Goal: Task Accomplishment & Management: Manage account settings

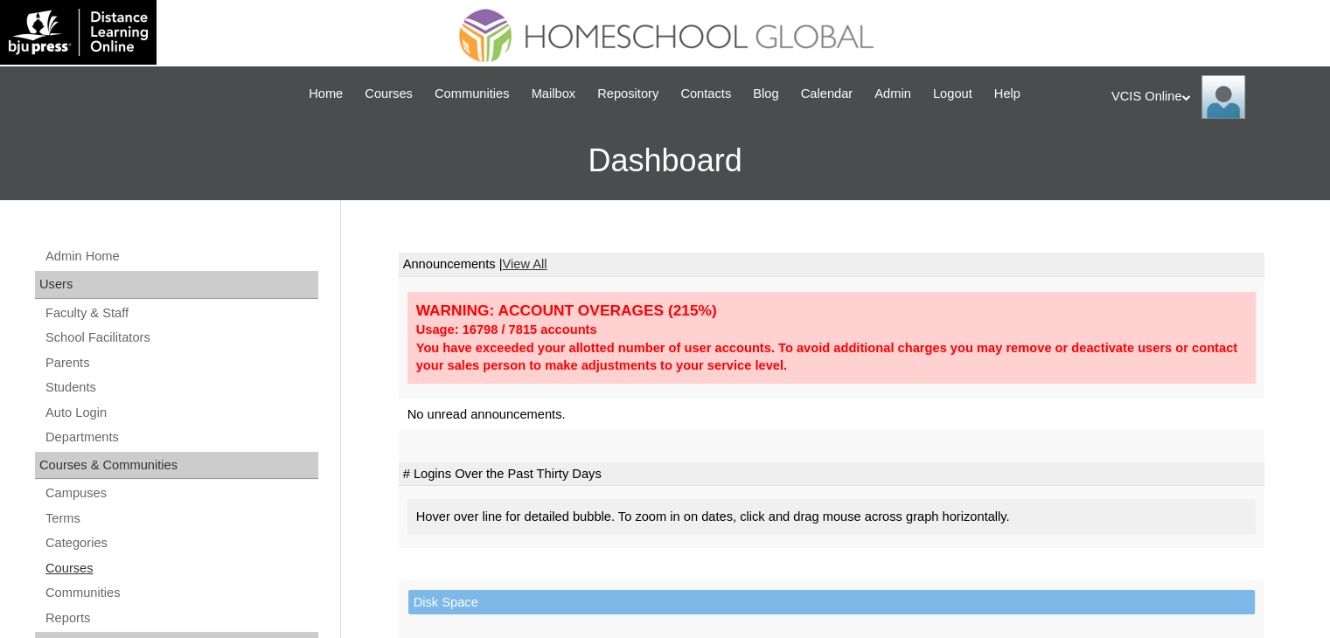
click at [84, 574] on link "Courses" at bounding box center [181, 569] width 275 height 22
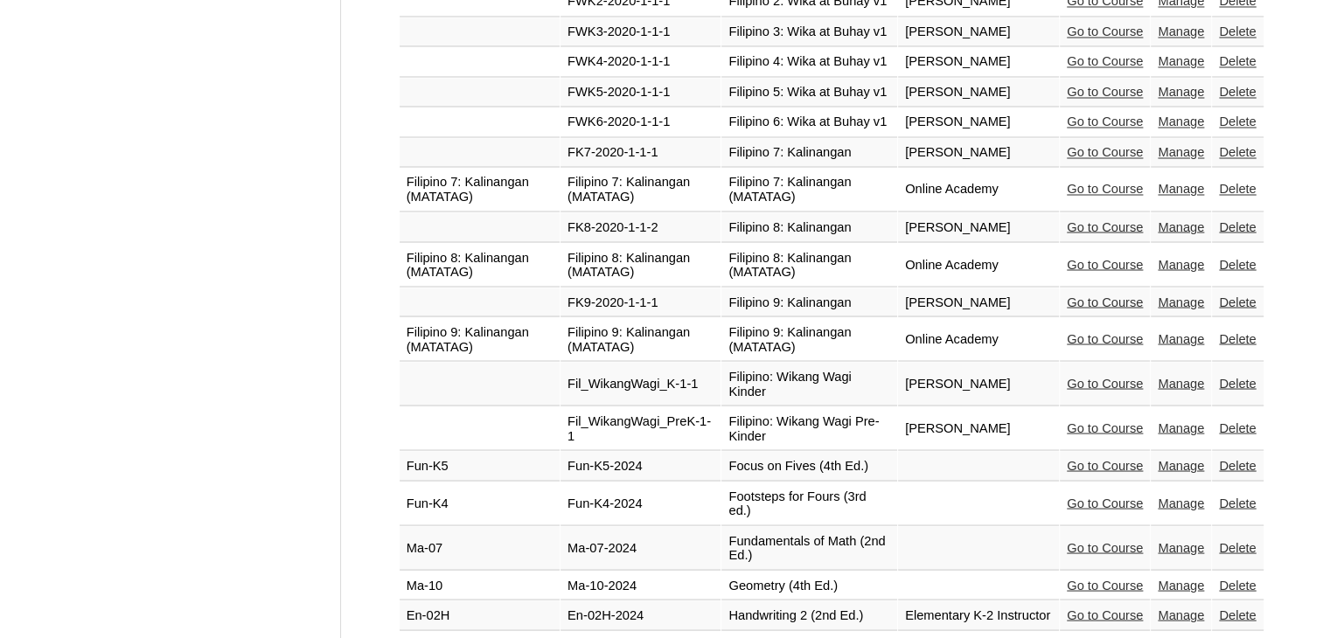
scroll to position [3109, 0]
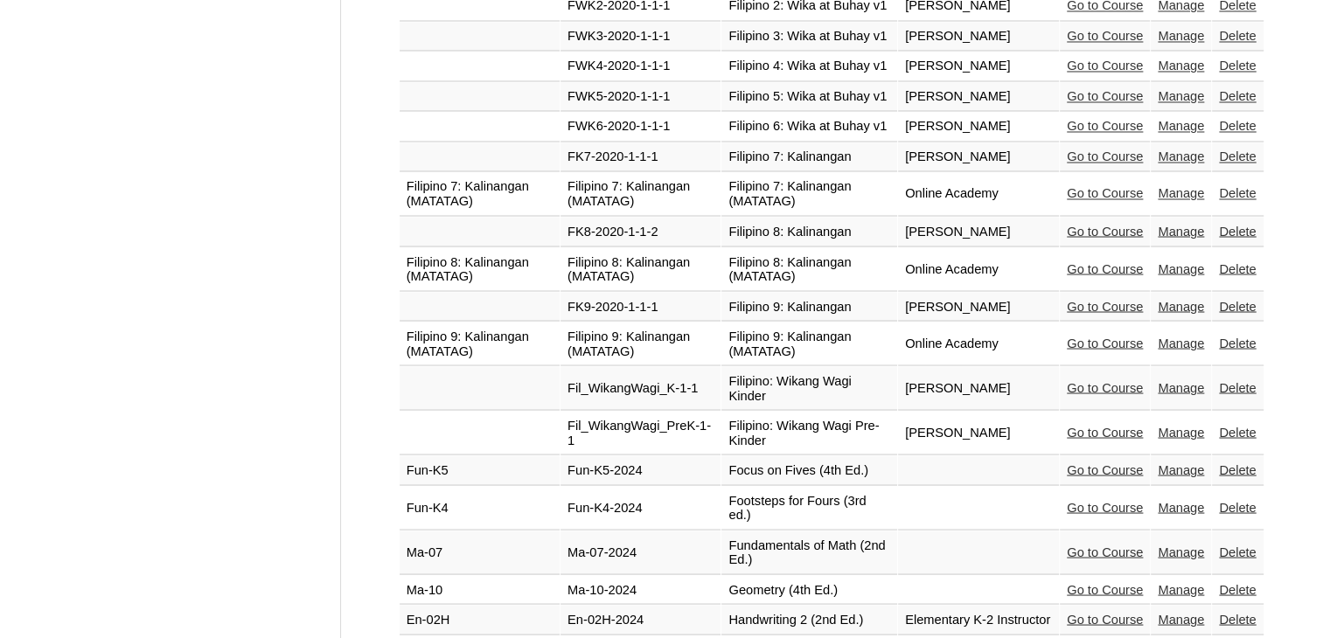
click at [1168, 186] on link "Manage" at bounding box center [1181, 193] width 46 height 14
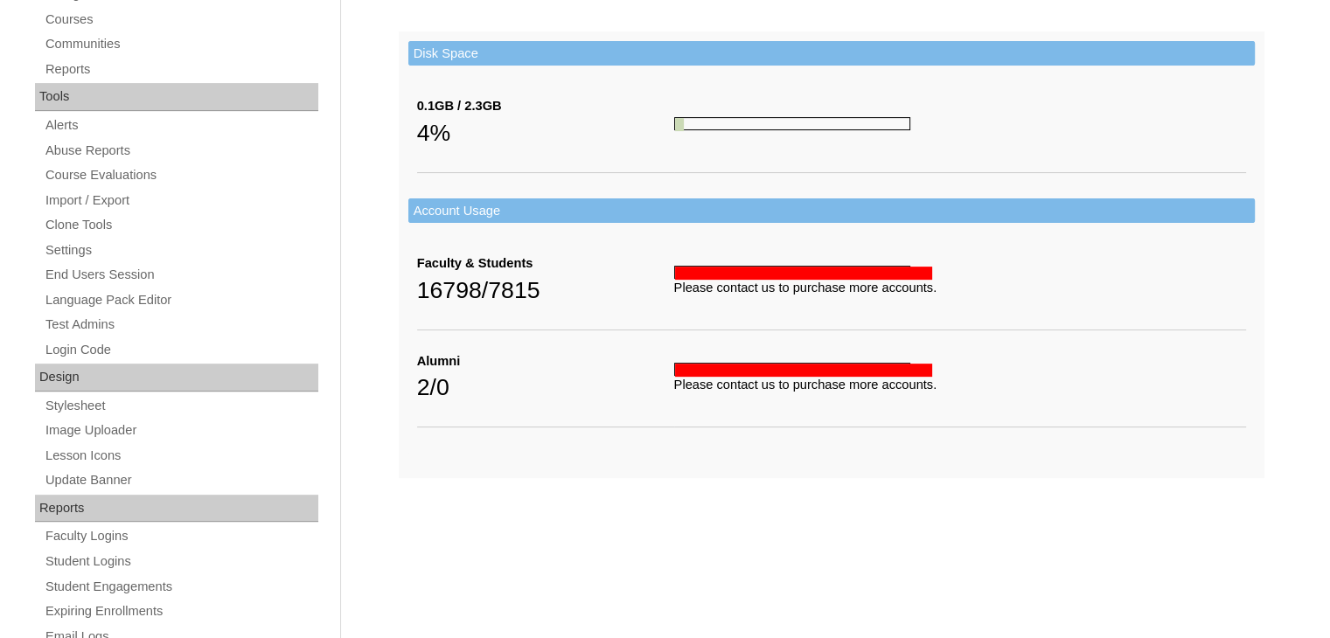
scroll to position [552, 0]
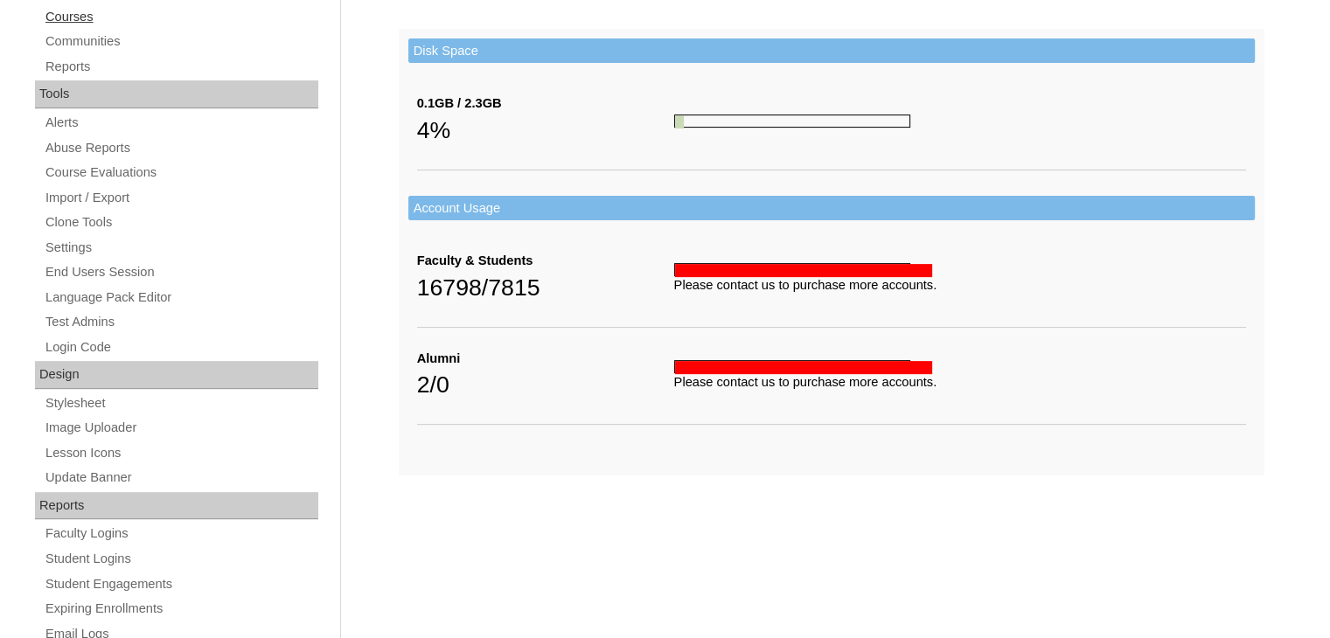
click at [93, 17] on link "Courses" at bounding box center [181, 17] width 275 height 22
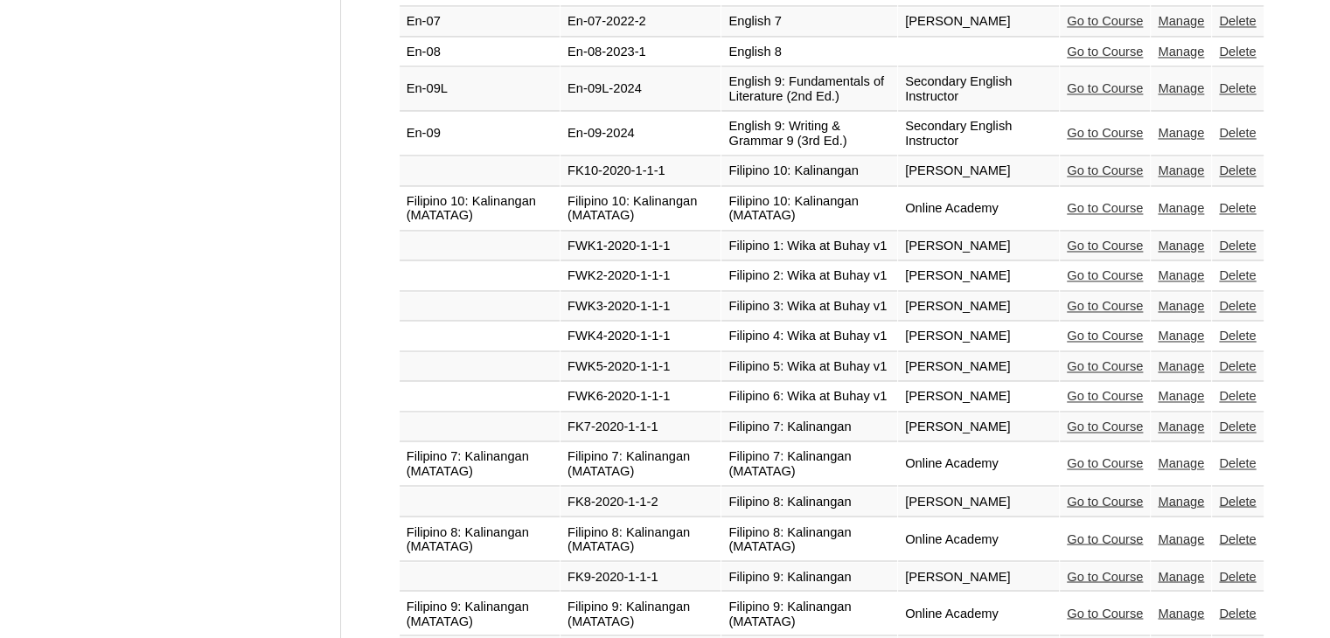
scroll to position [2833, 0]
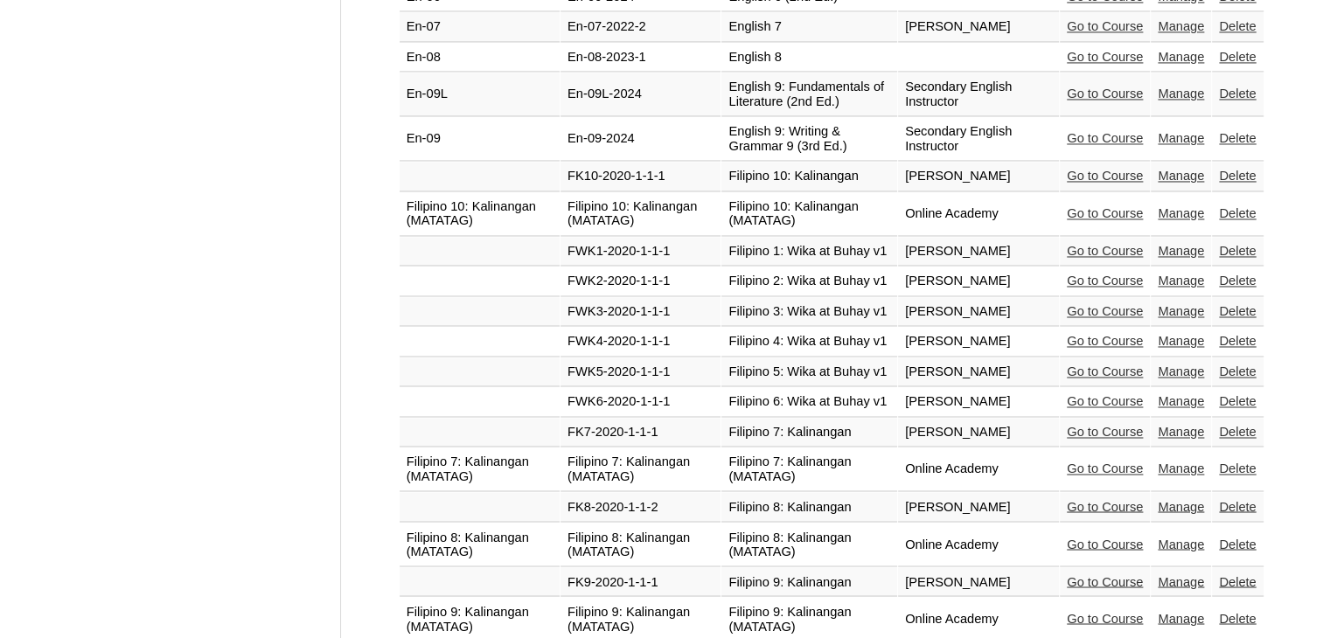
click at [1101, 462] on link "Go to Course" at bounding box center [1105, 469] width 76 height 14
